Goal: Information Seeking & Learning: Learn about a topic

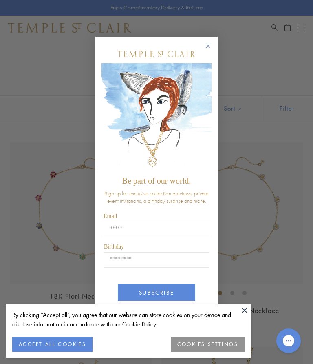
click at [294, 224] on div "Close dialog Be part of our world. Sign up for exclusive collection previews, p…" at bounding box center [156, 182] width 313 height 364
click at [68, 345] on button "ACCEPT ALL COOKIES" at bounding box center [52, 344] width 80 height 15
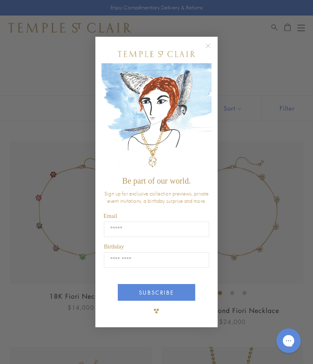
click at [209, 45] on circle "Close dialog" at bounding box center [209, 46] width 10 height 10
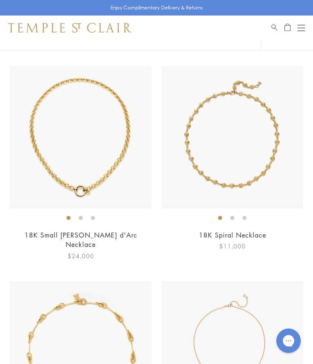
scroll to position [3710, 0]
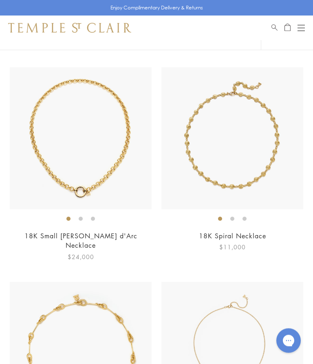
click at [304, 27] on button "Open navigation" at bounding box center [301, 28] width 7 height 10
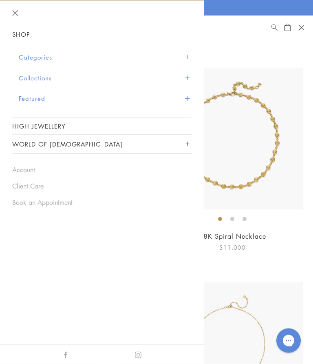
scroll to position [3710, 0]
click at [48, 84] on button "Collections" at bounding box center [105, 78] width 173 height 21
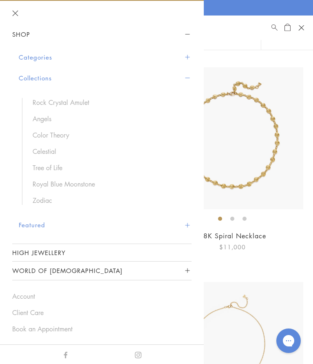
click at [53, 154] on link "Celestial" at bounding box center [108, 151] width 151 height 9
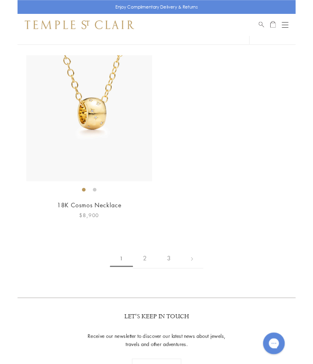
scroll to position [5304, 0]
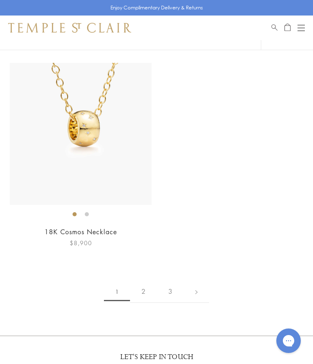
click at [148, 280] on link "2" at bounding box center [143, 291] width 27 height 22
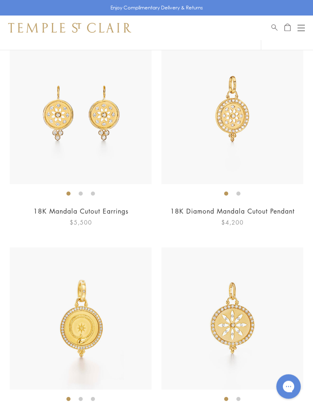
scroll to position [3264, 0]
click at [241, 191] on li at bounding box center [239, 193] width 4 height 4
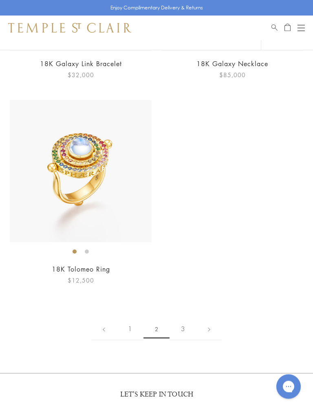
scroll to position [5243, 0]
click at [185, 320] on link "3" at bounding box center [183, 328] width 27 height 22
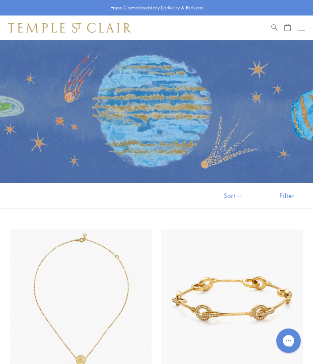
click at [304, 25] on div "Open navigation" at bounding box center [301, 25] width 7 height 0
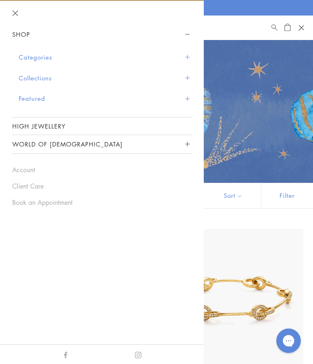
click at [46, 75] on button "Collections" at bounding box center [105, 78] width 173 height 21
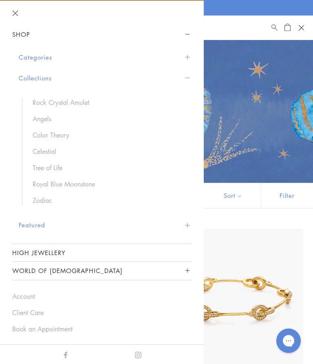
click at [79, 186] on link "Royal Blue Moonstone" at bounding box center [108, 183] width 151 height 9
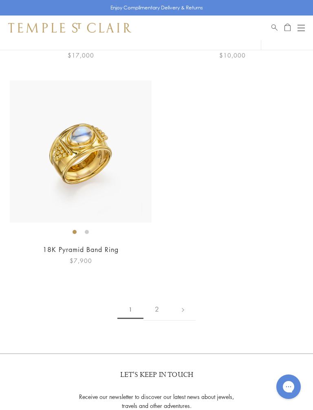
scroll to position [5517, 0]
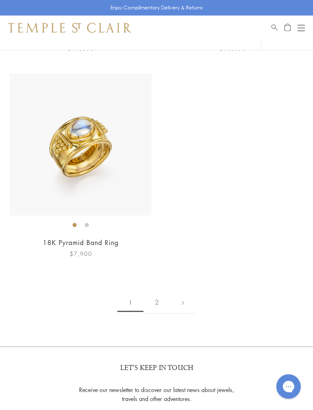
click at [158, 291] on link "2" at bounding box center [157, 302] width 27 height 22
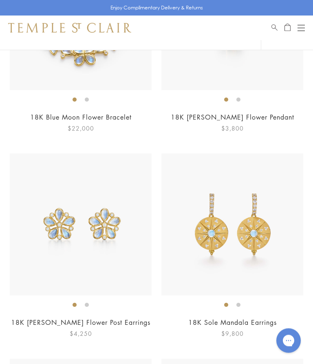
scroll to position [665, 0]
